Goal: Register for event/course

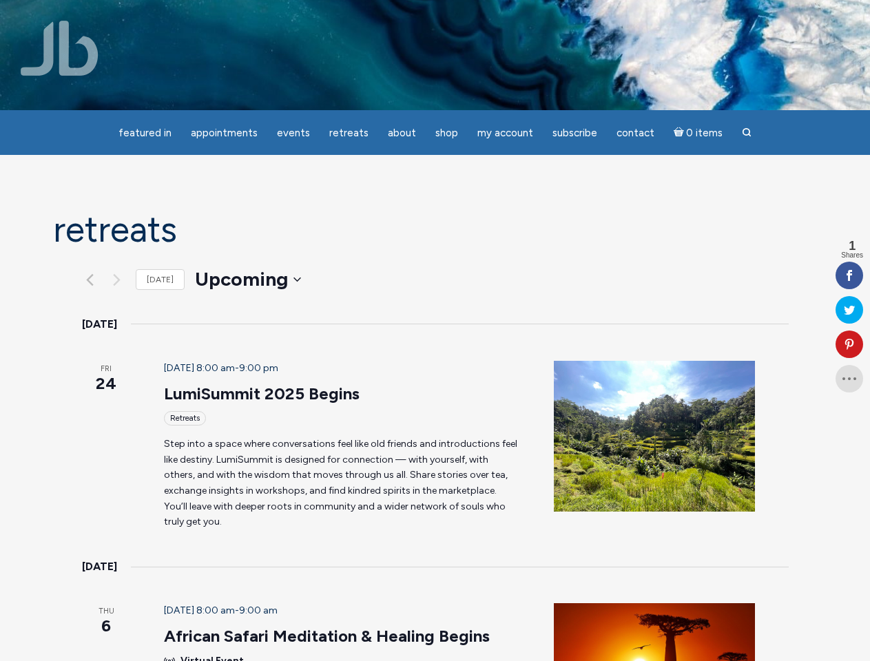
click at [435, 361] on header "[DATE] 8:00 am - 9:00 pm LumiSummit 2025 Begins Retreats" at bounding box center [342, 393] width 357 height 65
click at [224, 133] on span "Appointments" at bounding box center [224, 133] width 67 height 12
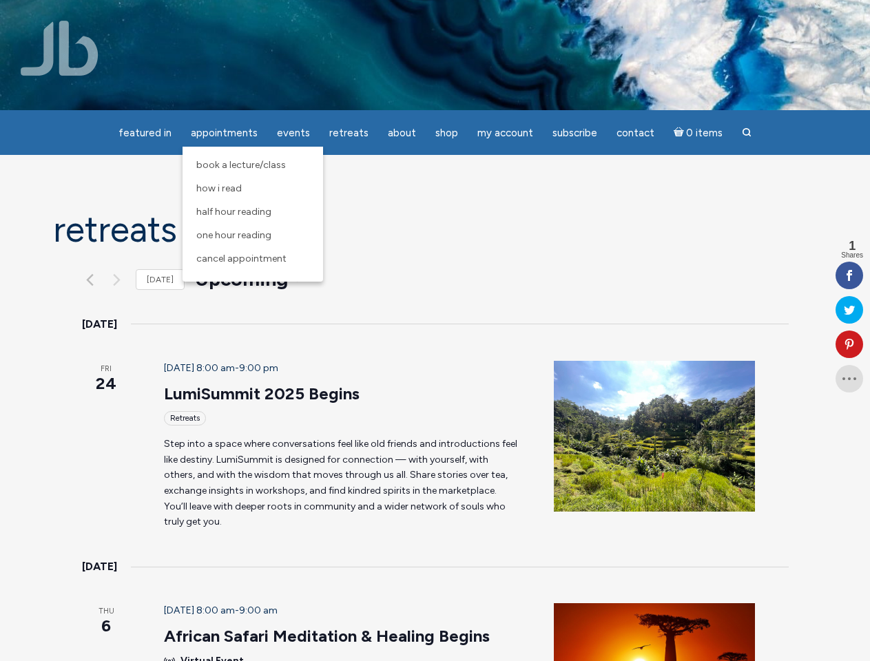
click at [293, 133] on span "Events" at bounding box center [293, 133] width 33 height 12
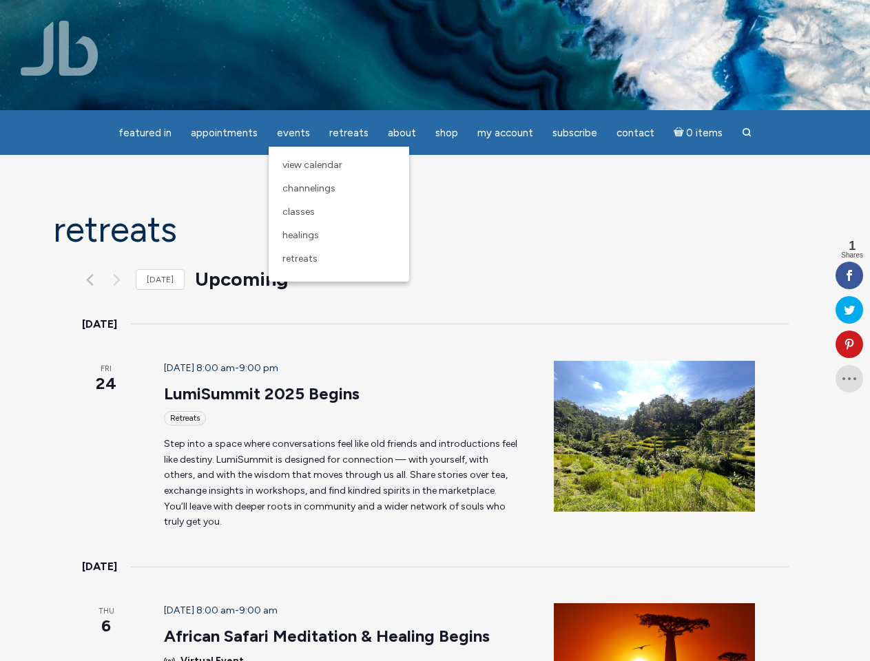
click at [402, 133] on span "About" at bounding box center [402, 133] width 28 height 12
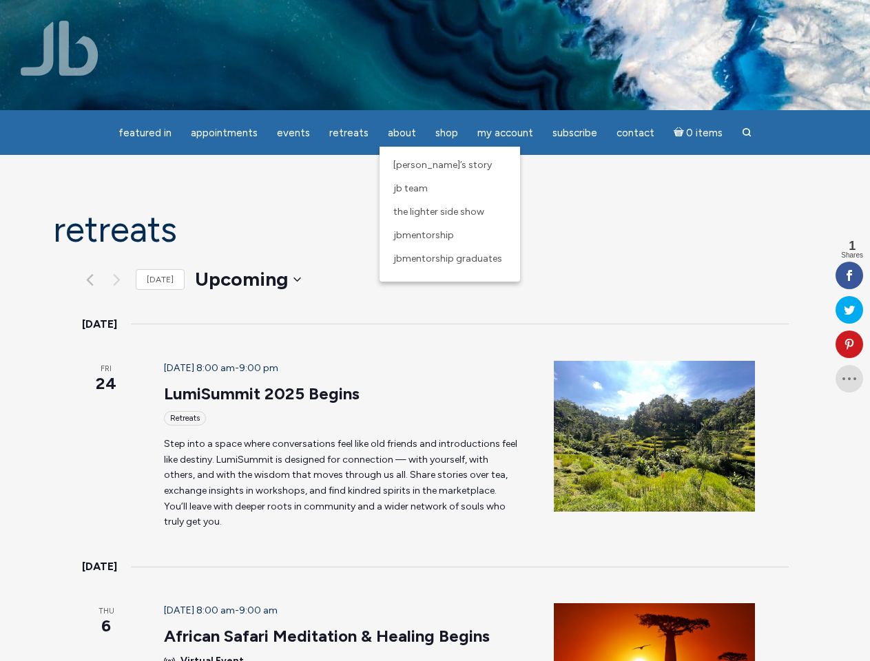
click at [505, 133] on span "My Account" at bounding box center [505, 133] width 56 height 12
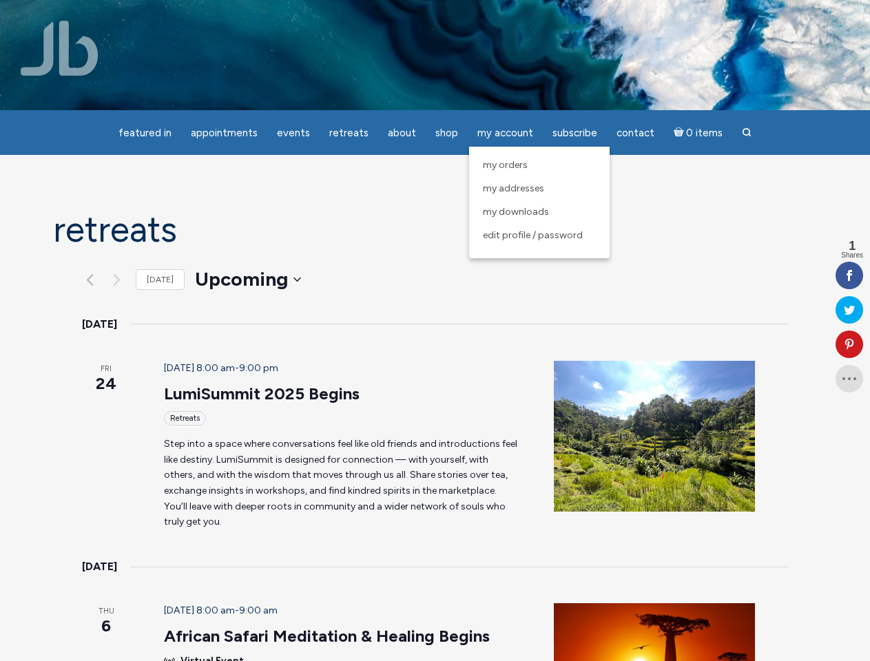
click at [849, 344] on icon at bounding box center [850, 344] width 28 height 11
